Goal: Book appointment/travel/reservation

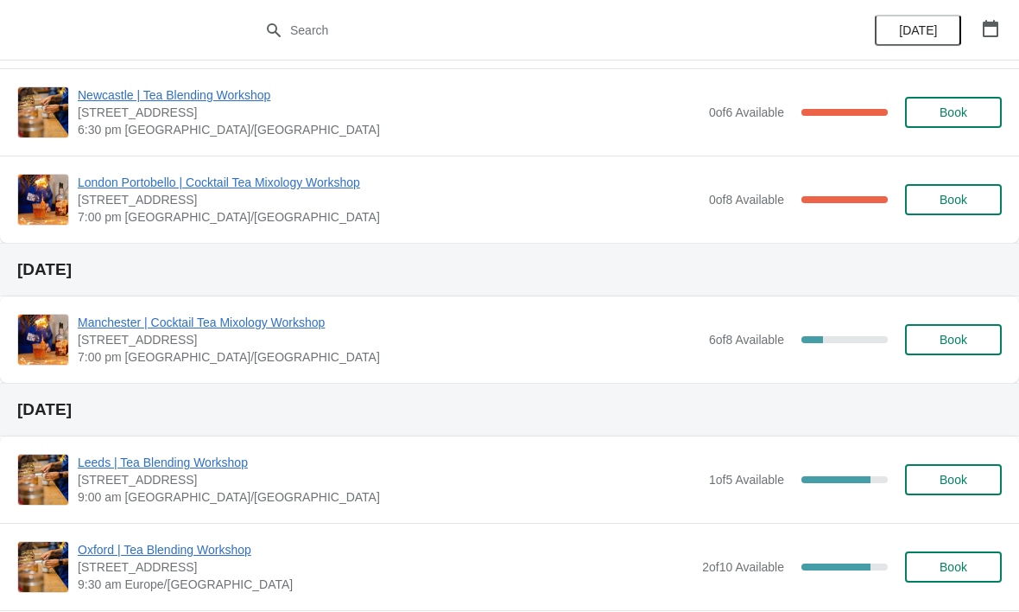
scroll to position [403, 0]
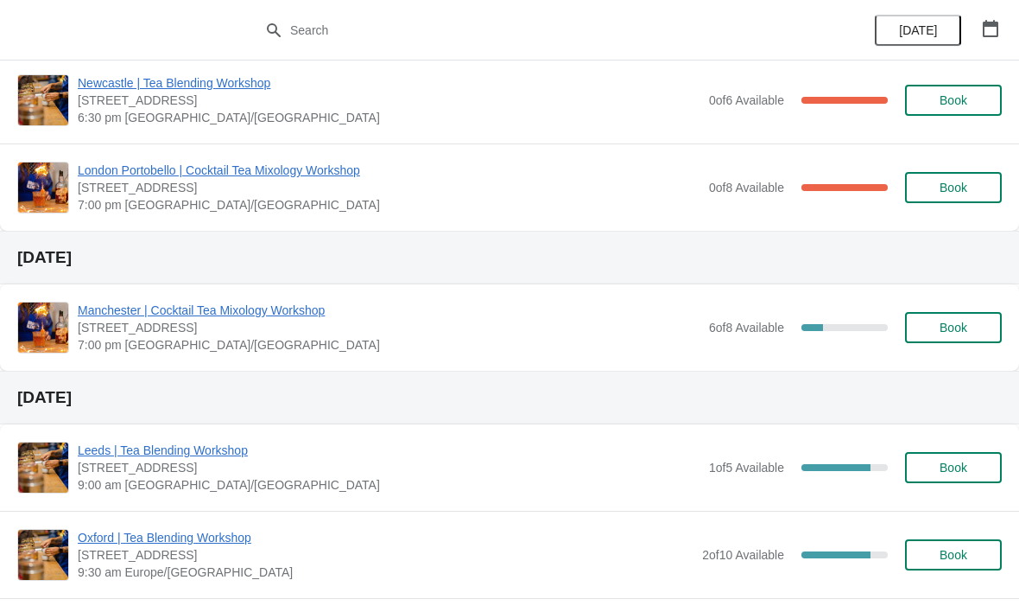
click at [966, 339] on button "Book" at bounding box center [953, 327] width 97 height 31
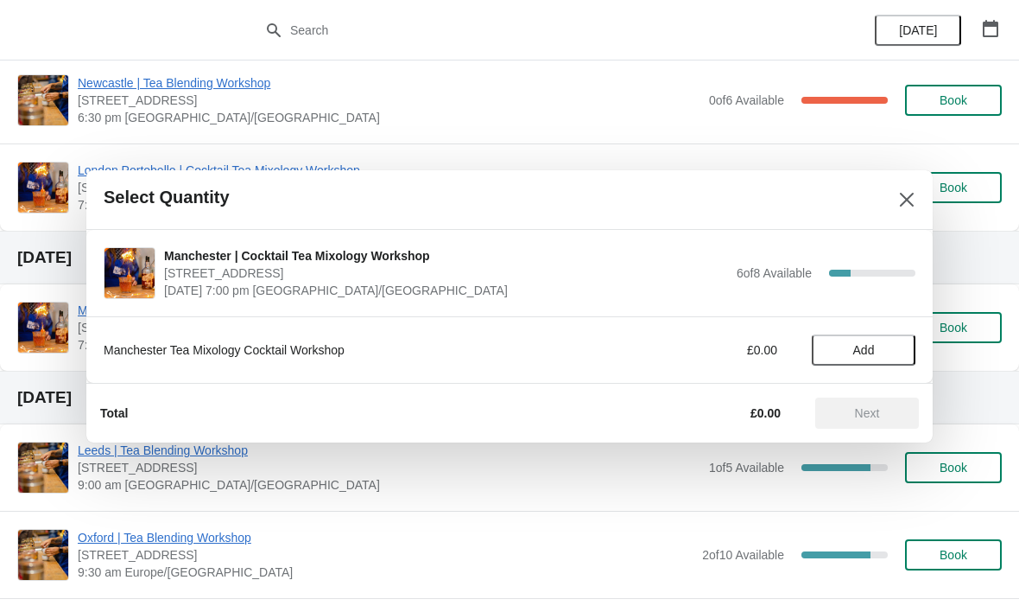
click at [861, 361] on button "Add" at bounding box center [864, 349] width 104 height 31
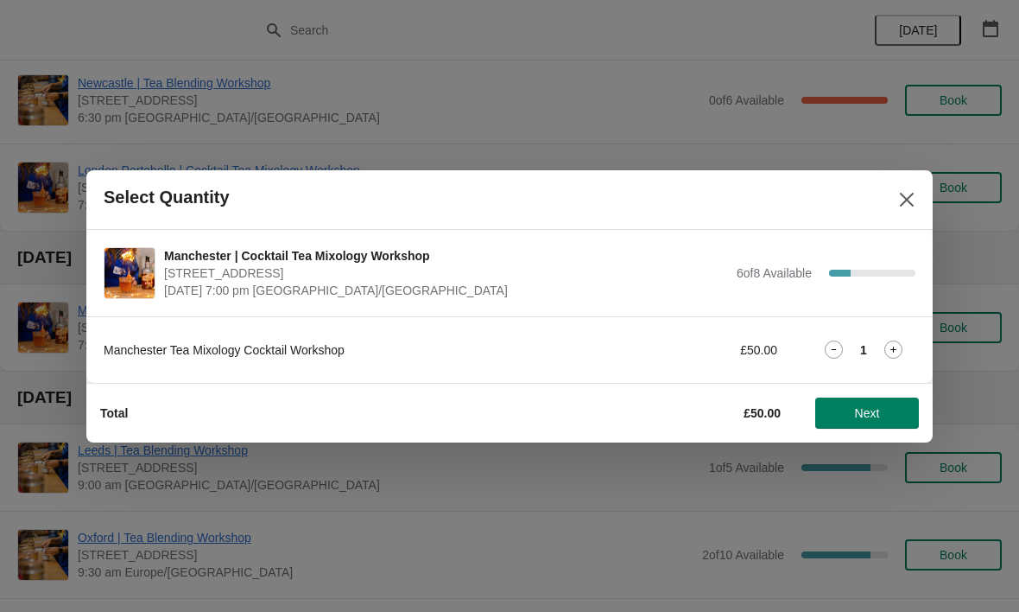
click at [864, 411] on span "Next" at bounding box center [867, 413] width 25 height 14
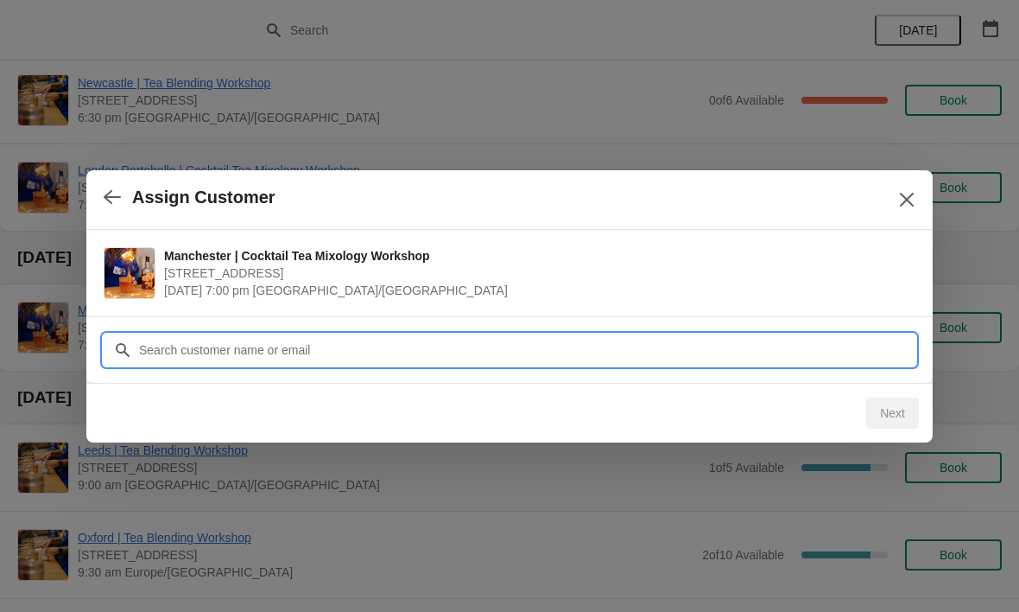
click at [645, 346] on input "Customer" at bounding box center [526, 349] width 777 height 31
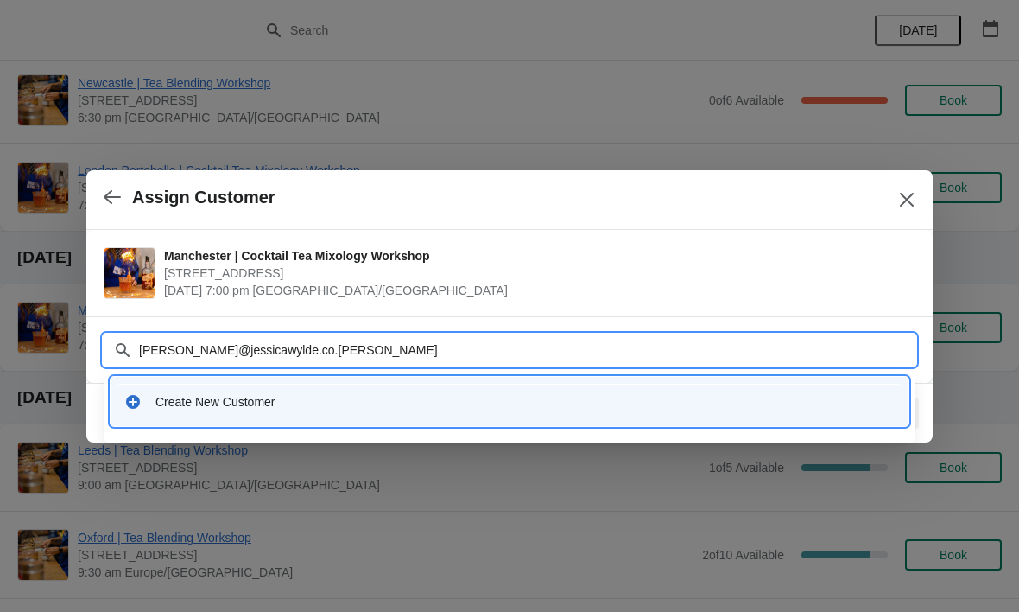
type input "[PERSON_NAME][EMAIL_ADDRESS][DOMAIN_NAME]"
click at [340, 363] on input "[PERSON_NAME][EMAIL_ADDRESS][DOMAIN_NAME]" at bounding box center [526, 349] width 777 height 31
click at [323, 403] on div "Create New Customer" at bounding box center [524, 401] width 739 height 17
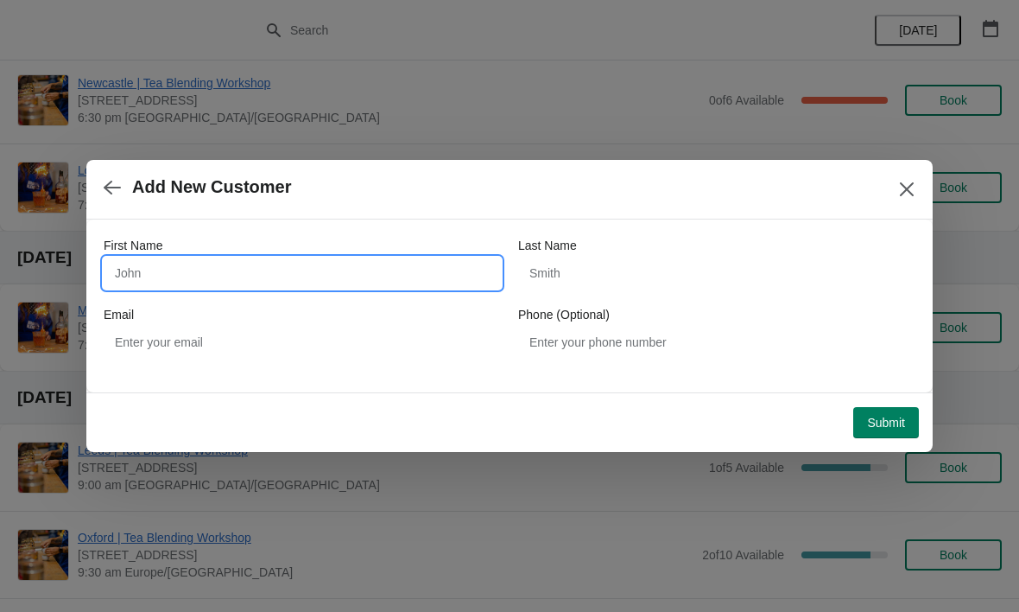
click at [375, 277] on input "First Name" at bounding box center [302, 272] width 397 height 31
type input "[PERSON_NAME]"
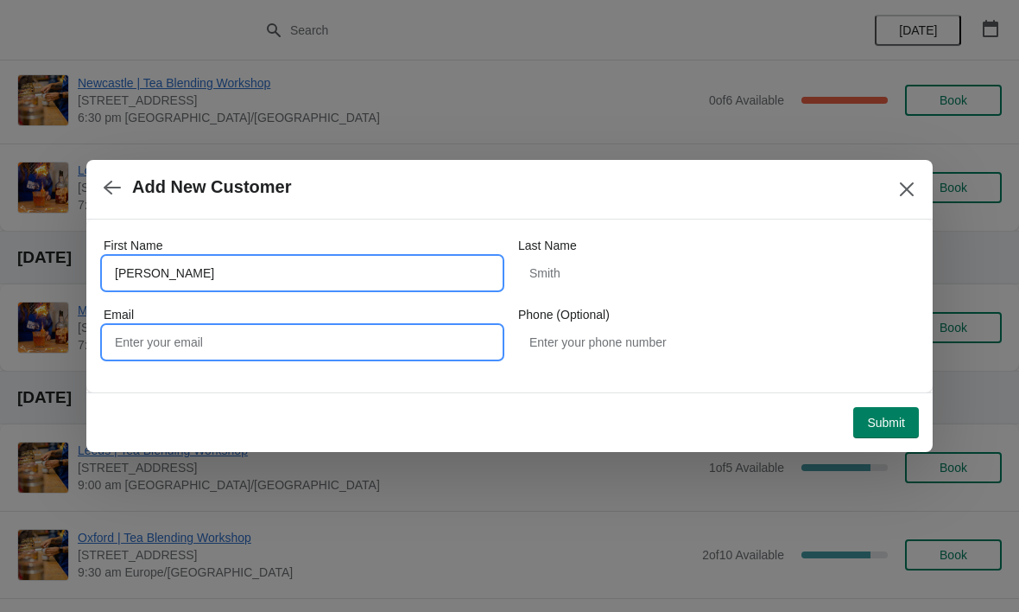
click at [149, 348] on input "Email" at bounding box center [302, 341] width 397 height 31
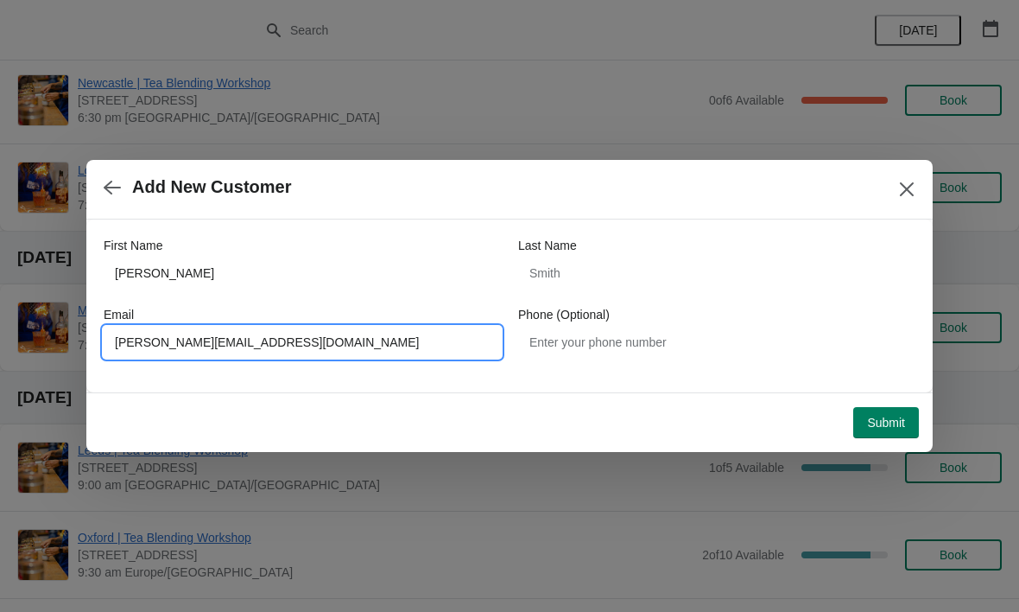
type input "[PERSON_NAME][EMAIL_ADDRESS][DOMAIN_NAME]"
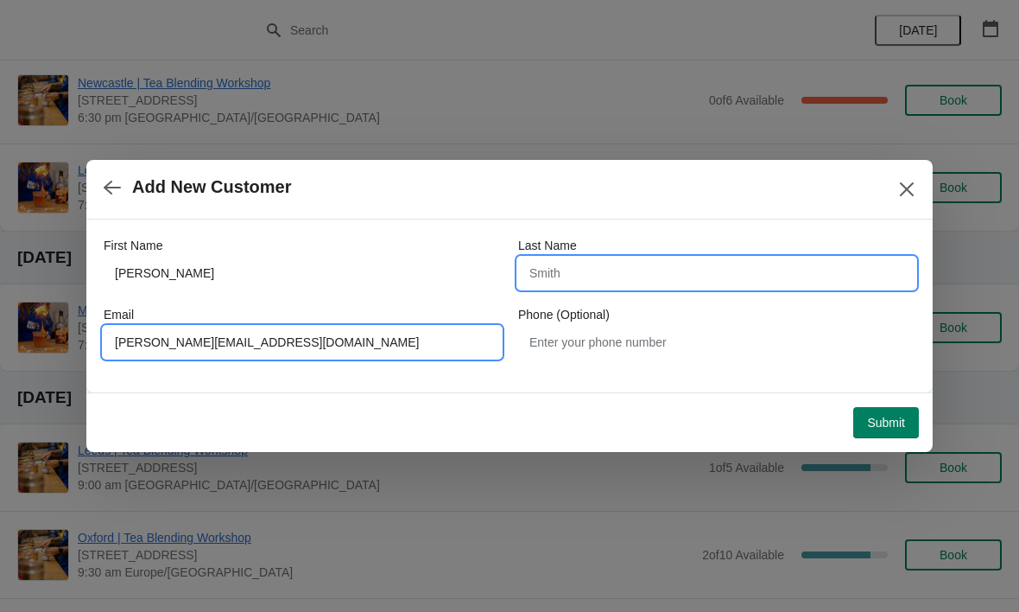
click at [660, 286] on input "Last Name" at bounding box center [716, 272] width 397 height 31
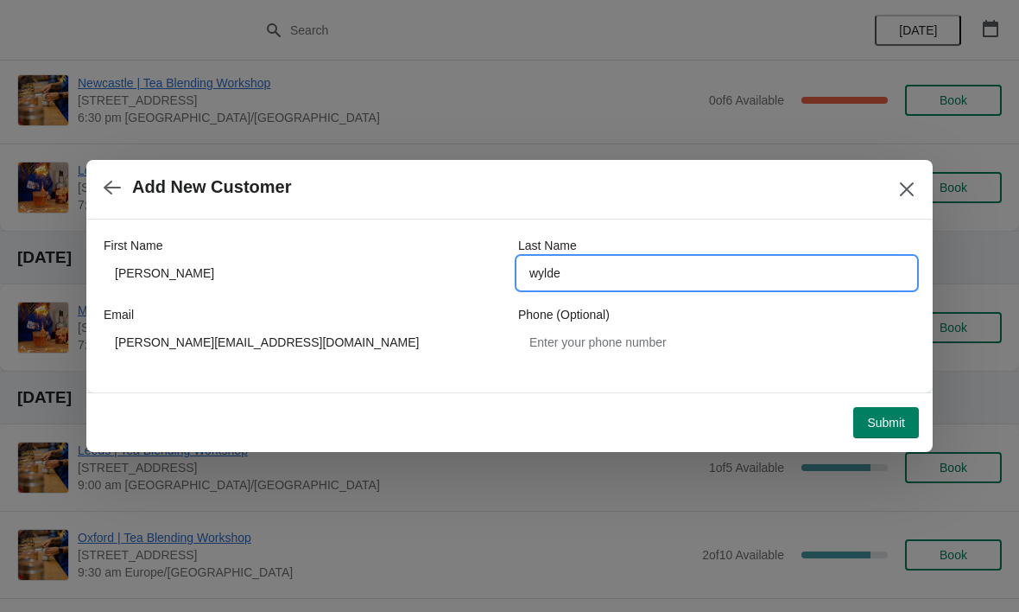
type input "wylde"
click at [887, 422] on span "Submit" at bounding box center [886, 422] width 38 height 14
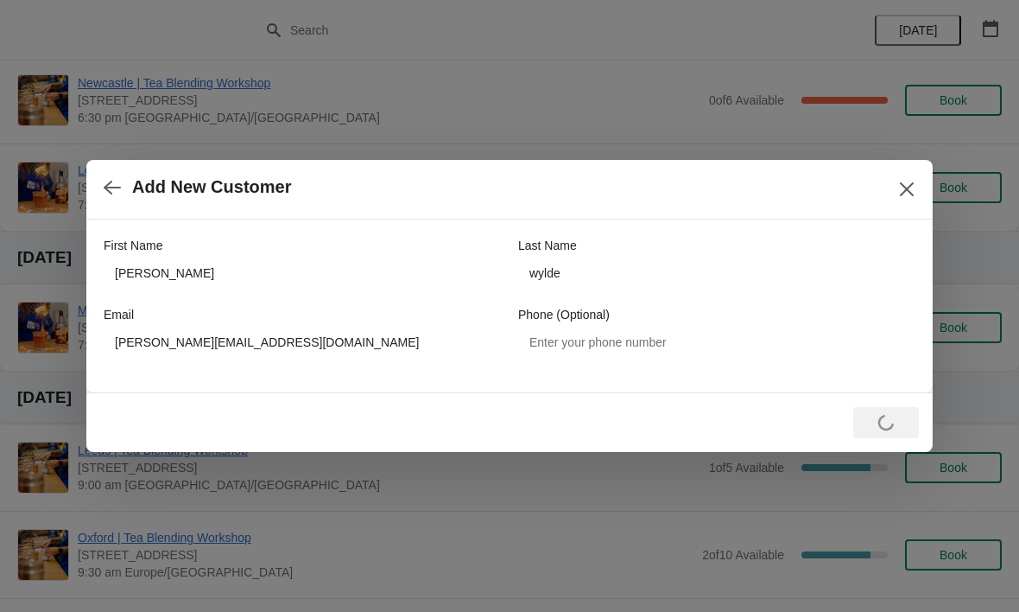
click at [903, 193] on icon "Close" at bounding box center [907, 189] width 14 height 14
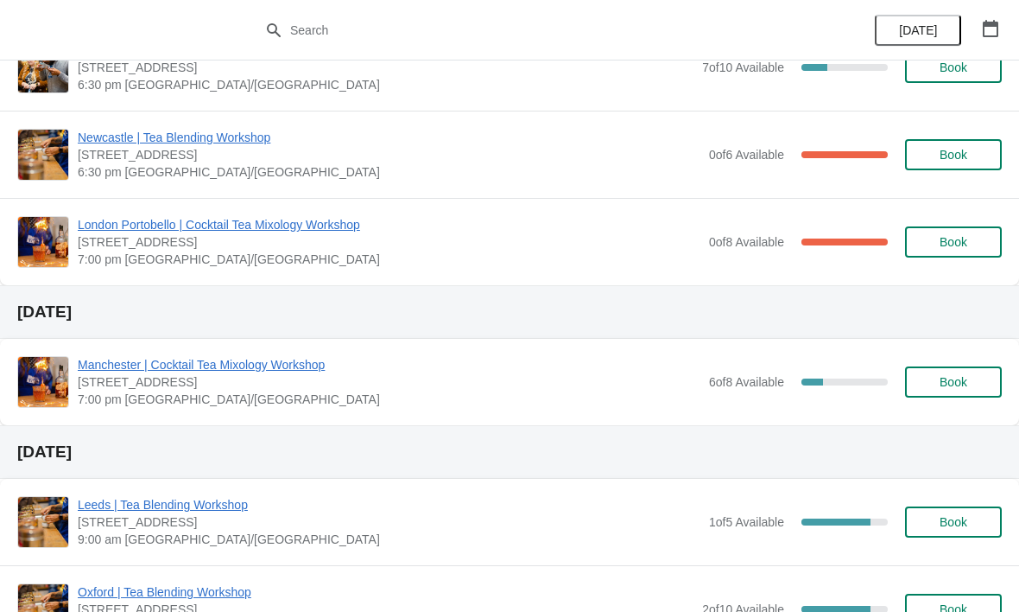
scroll to position [353, 0]
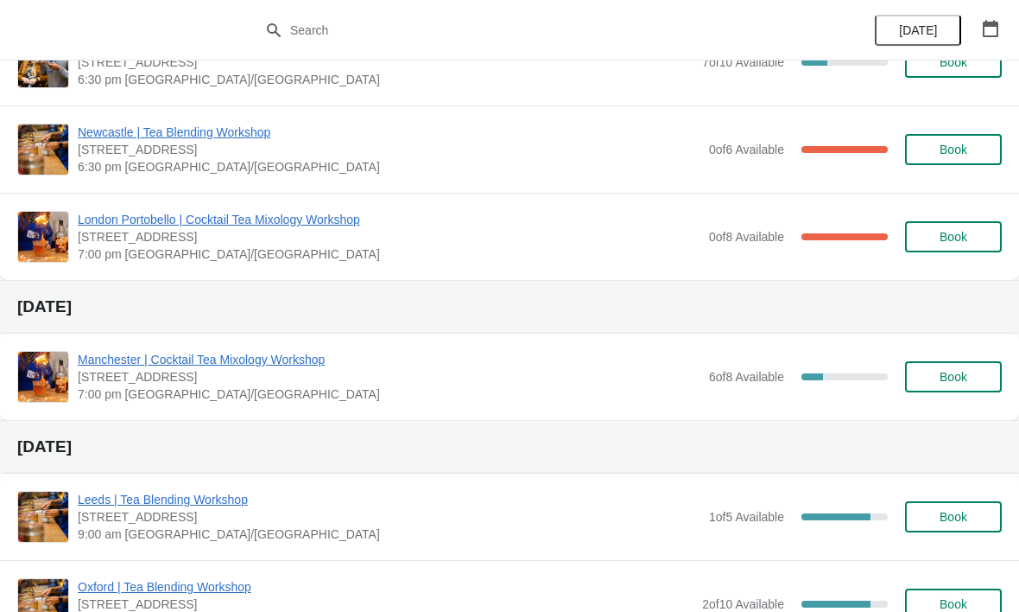
click at [937, 381] on span "Book" at bounding box center [954, 377] width 66 height 14
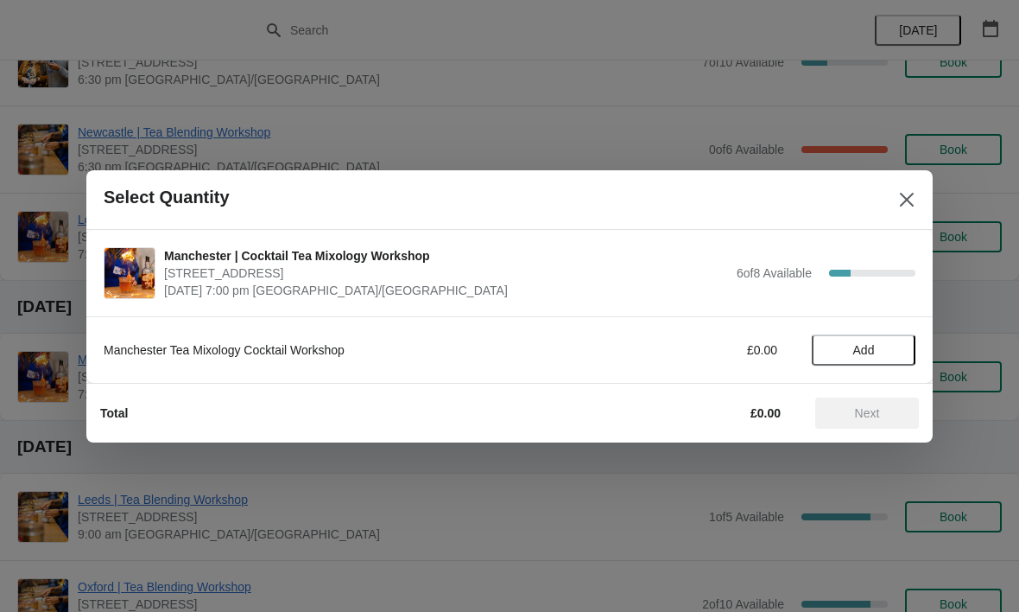
click at [850, 355] on span "Add" at bounding box center [863, 350] width 73 height 14
click at [851, 413] on span "Next" at bounding box center [867, 413] width 76 height 14
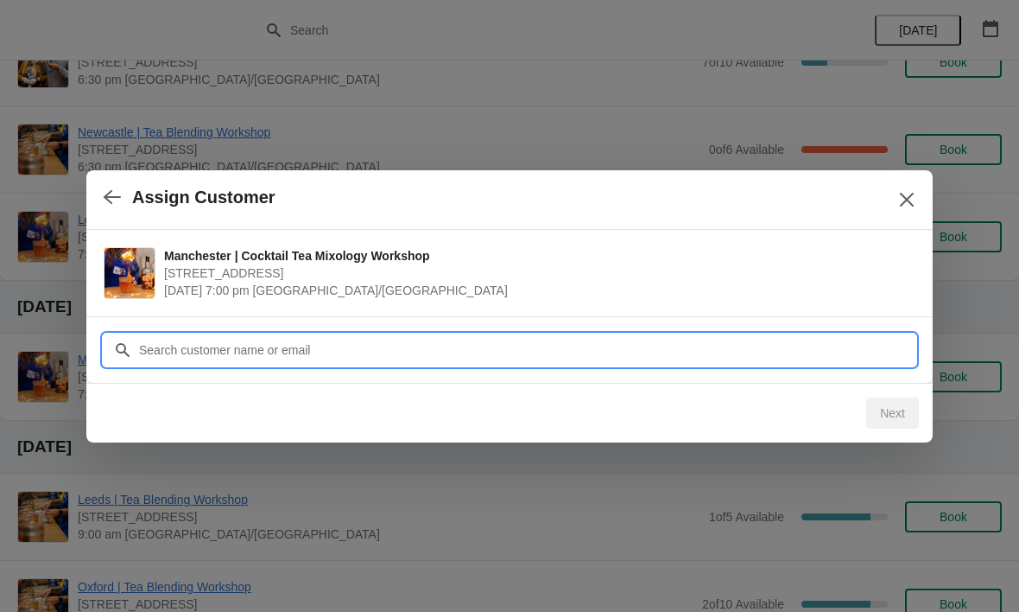
click at [555, 349] on input "Customer" at bounding box center [526, 349] width 777 height 31
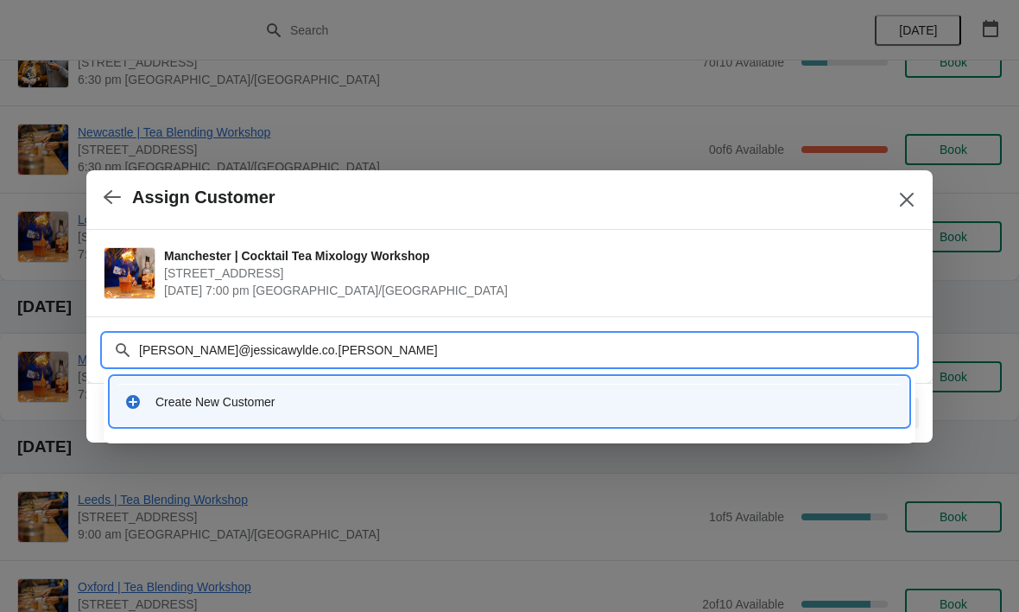
type input "[PERSON_NAME][EMAIL_ADDRESS][DOMAIN_NAME]"
click at [603, 410] on div "Create New Customer" at bounding box center [509, 401] width 784 height 35
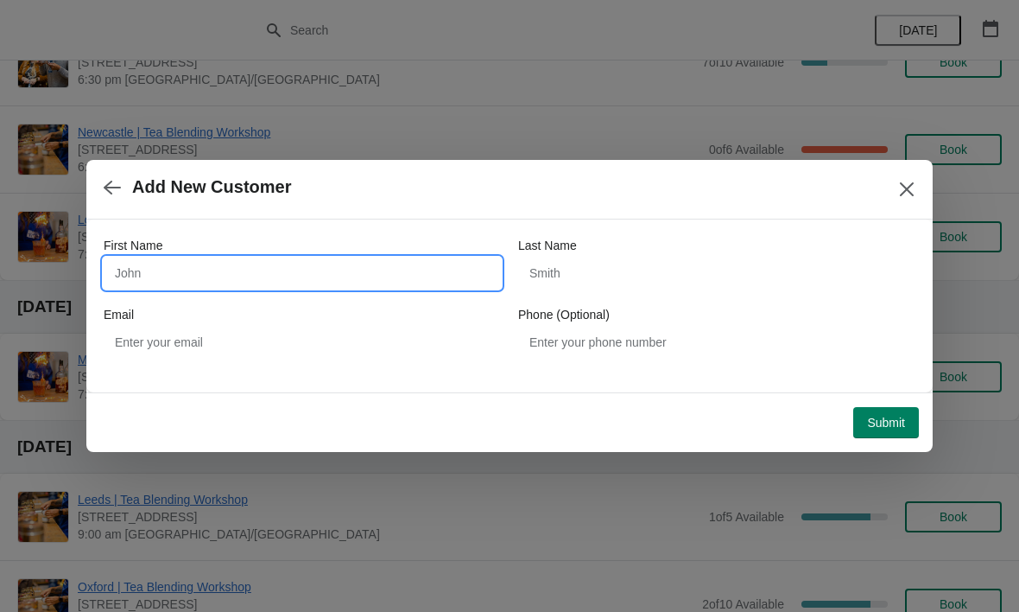
click at [166, 287] on input "First Name" at bounding box center [302, 272] width 397 height 31
type input "[PERSON_NAME]"
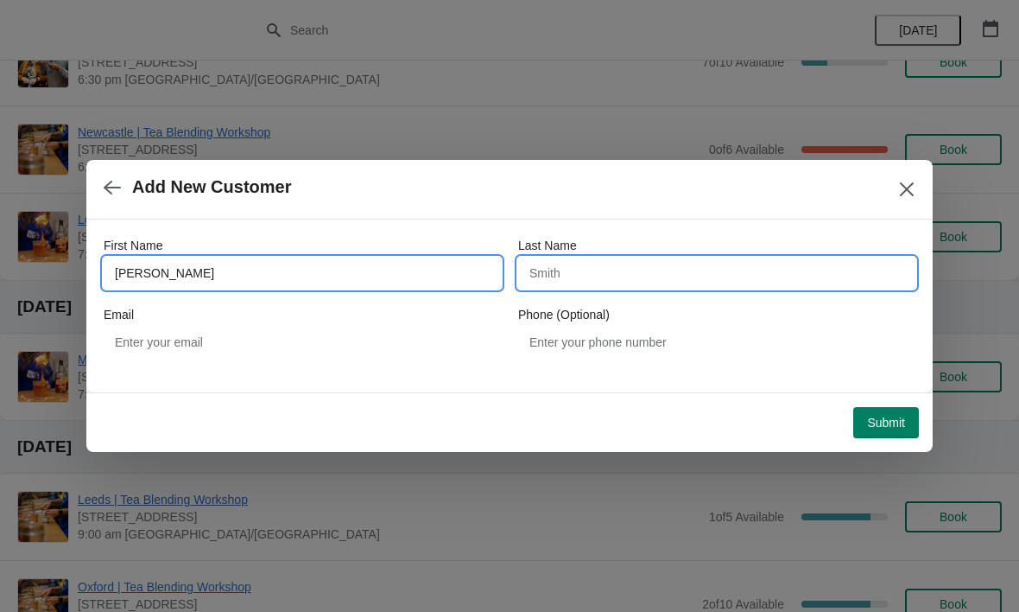
click at [664, 263] on input "Last Name" at bounding box center [716, 272] width 397 height 31
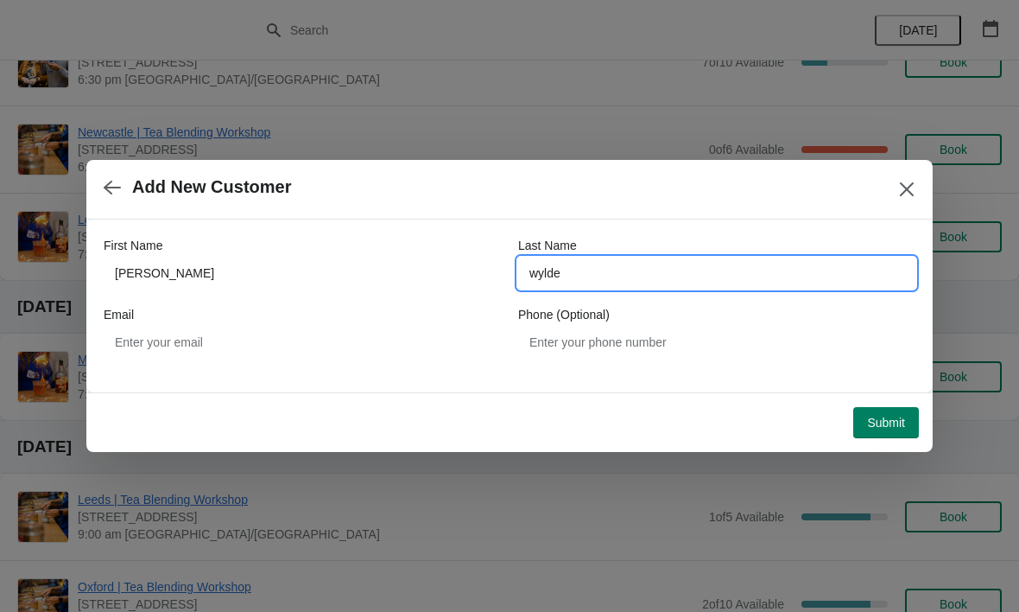
type input "wylde"
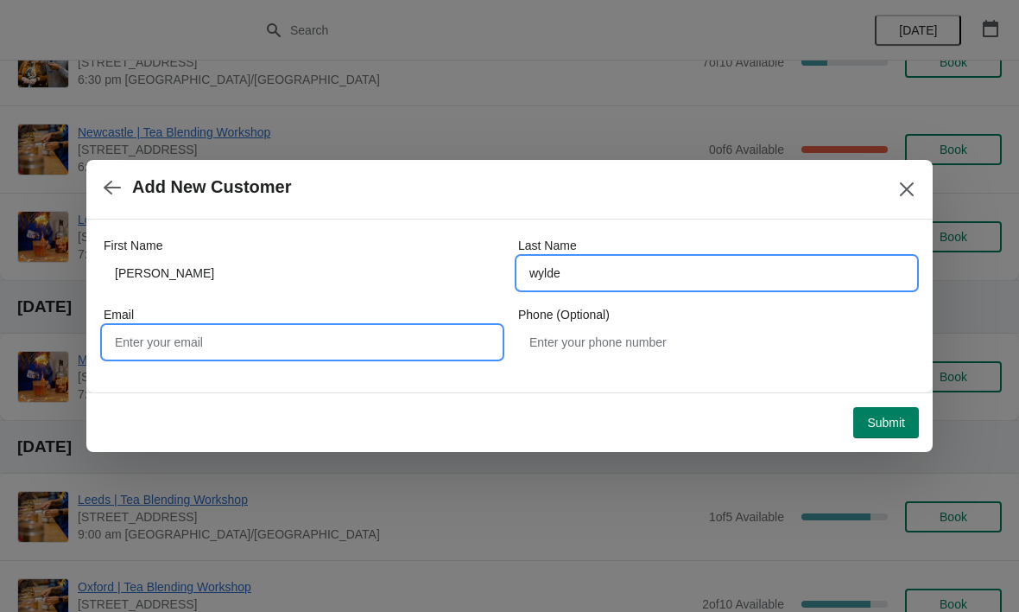
click at [413, 340] on input "Email" at bounding box center [302, 341] width 397 height 31
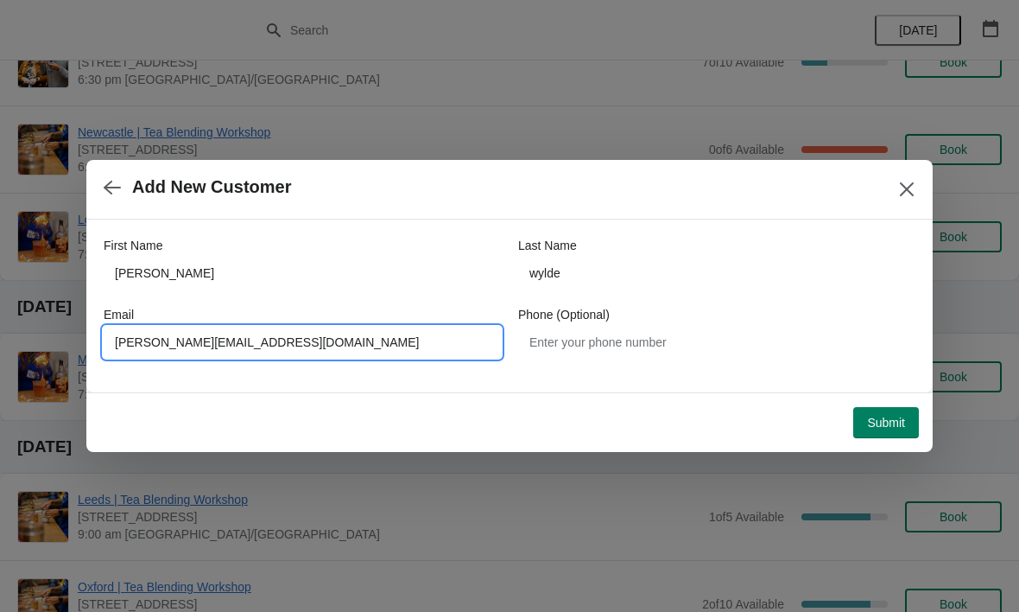
type input "[PERSON_NAME][EMAIL_ADDRESS][DOMAIN_NAME]"
click at [899, 429] on span "Submit" at bounding box center [886, 422] width 38 height 14
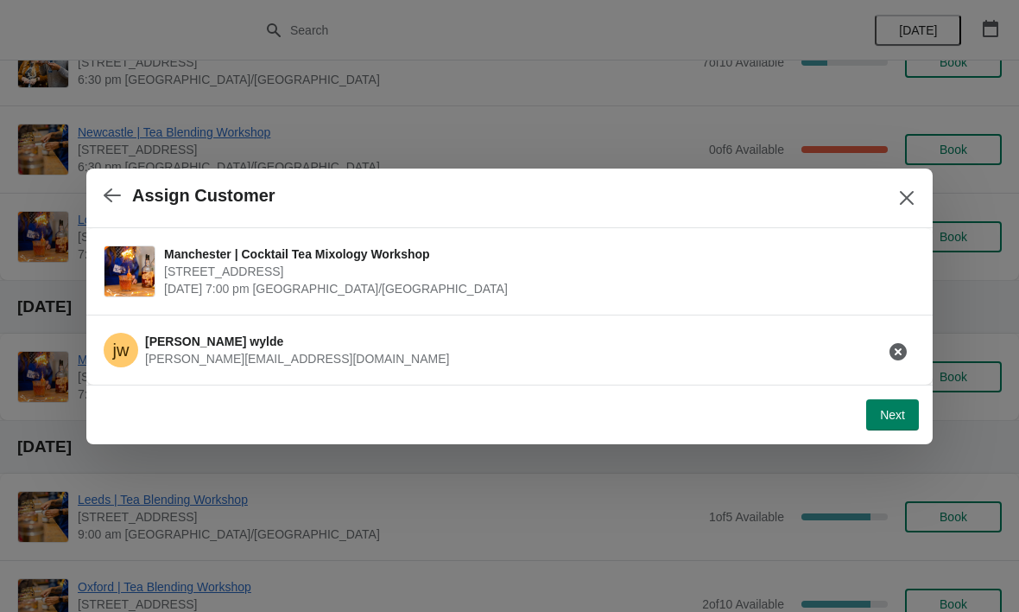
click at [887, 411] on span "Next" at bounding box center [892, 415] width 25 height 14
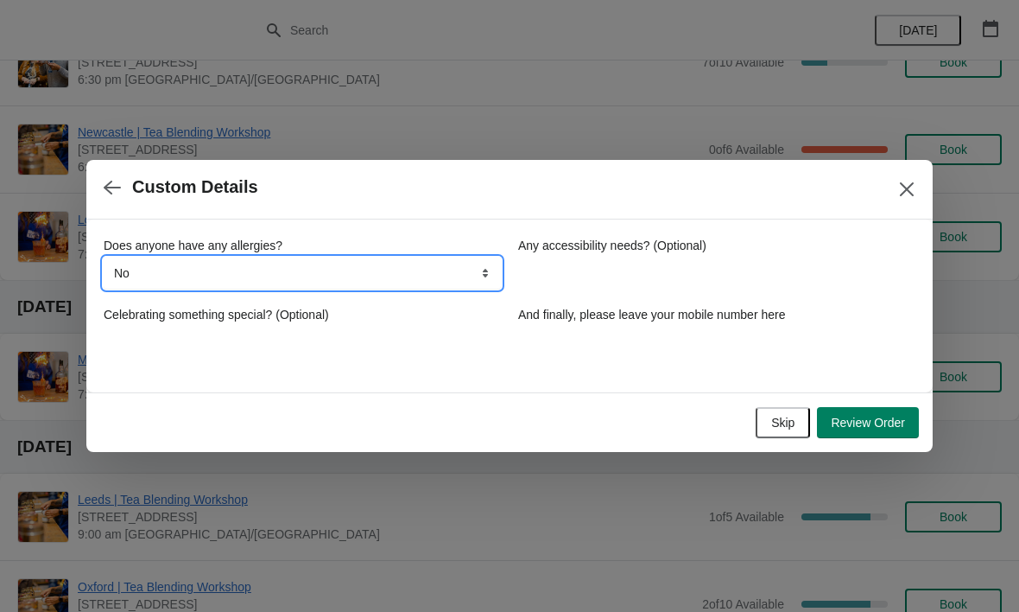
click at [225, 275] on select "No Yes, nuts Yes, wheat Yes, other" at bounding box center [302, 272] width 397 height 31
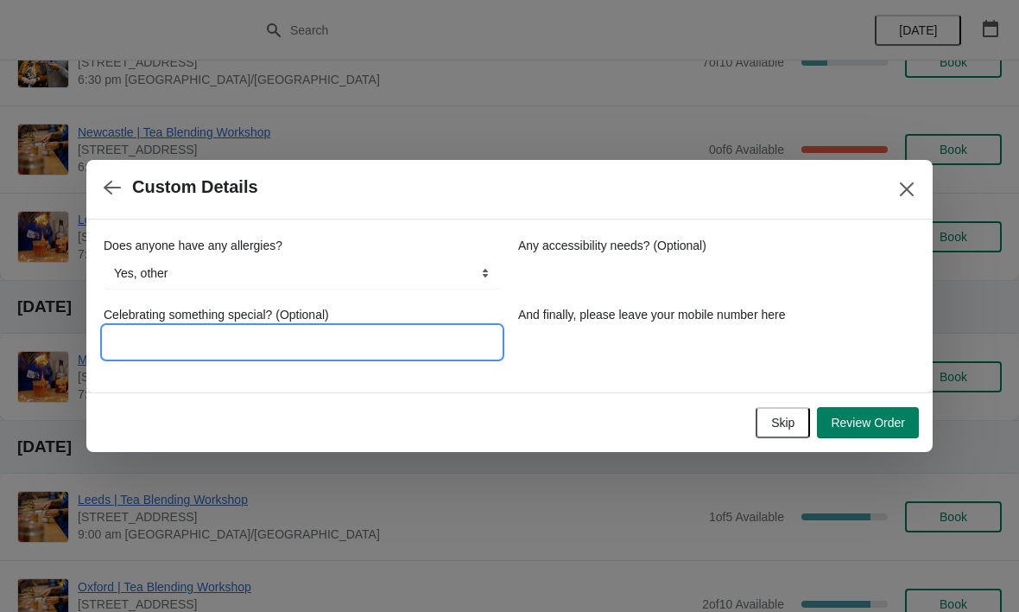
click at [147, 339] on input "Celebrating something special? (Optional)" at bounding box center [302, 341] width 397 height 31
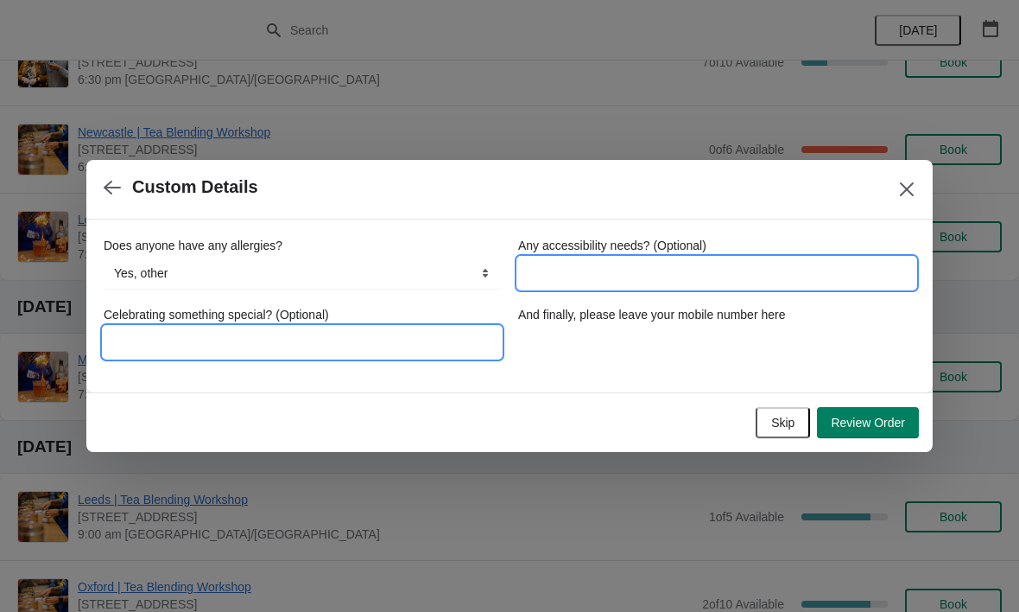
click at [713, 276] on input "Any accessibility needs? (Optional)" at bounding box center [716, 272] width 397 height 31
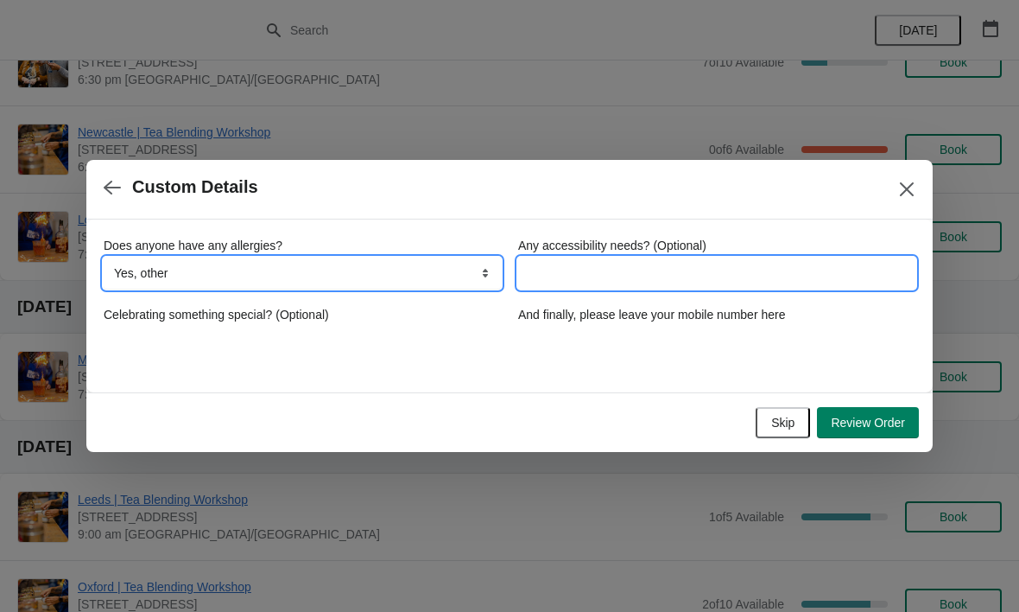
click at [153, 263] on select "No Yes, nuts Yes, wheat Yes, other" at bounding box center [302, 272] width 397 height 31
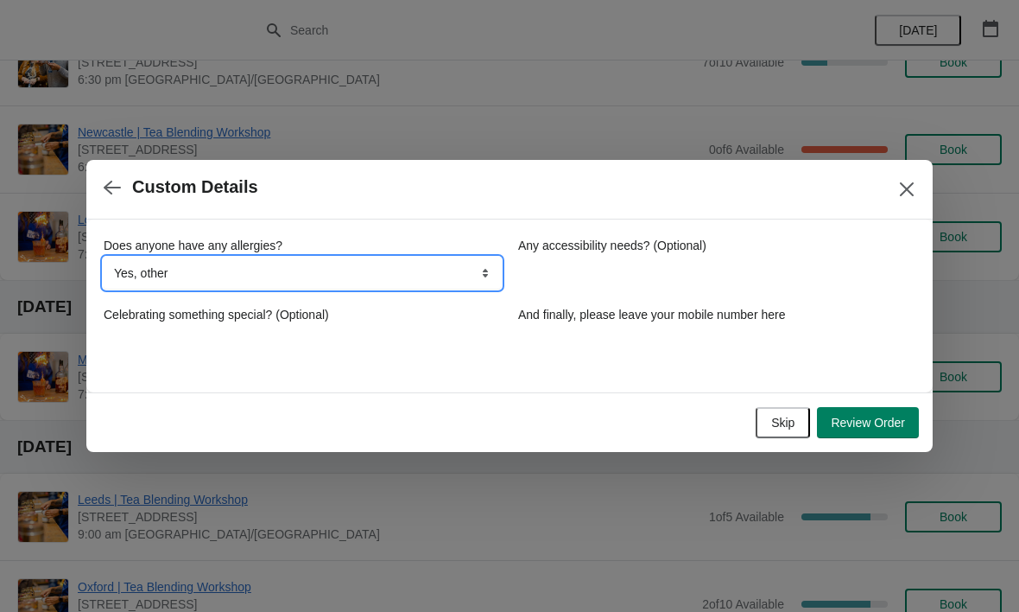
select select "No"
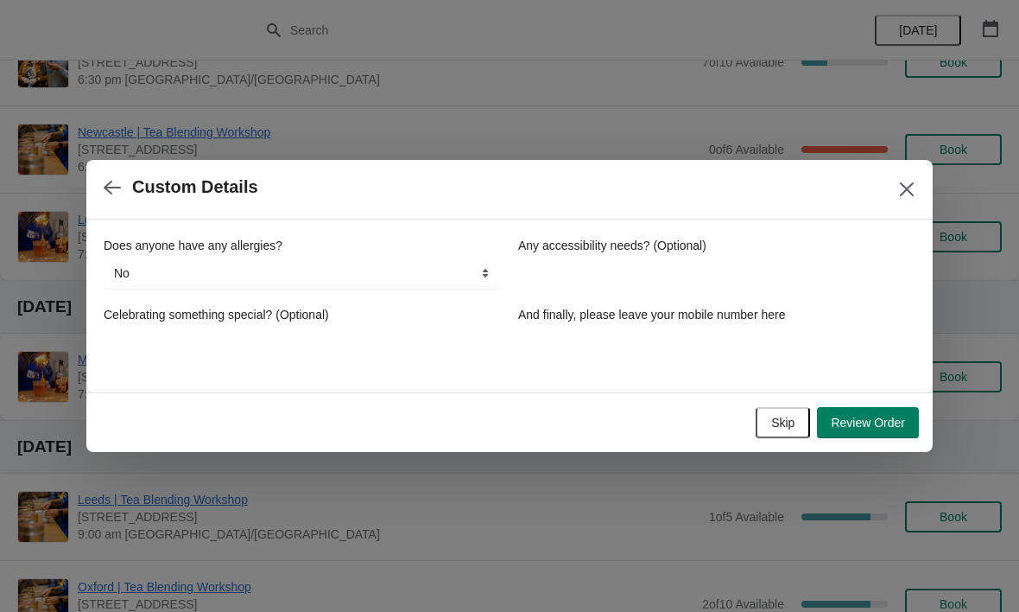
click at [891, 428] on span "Review Order" at bounding box center [868, 422] width 74 height 14
